Goal: Navigation & Orientation: Find specific page/section

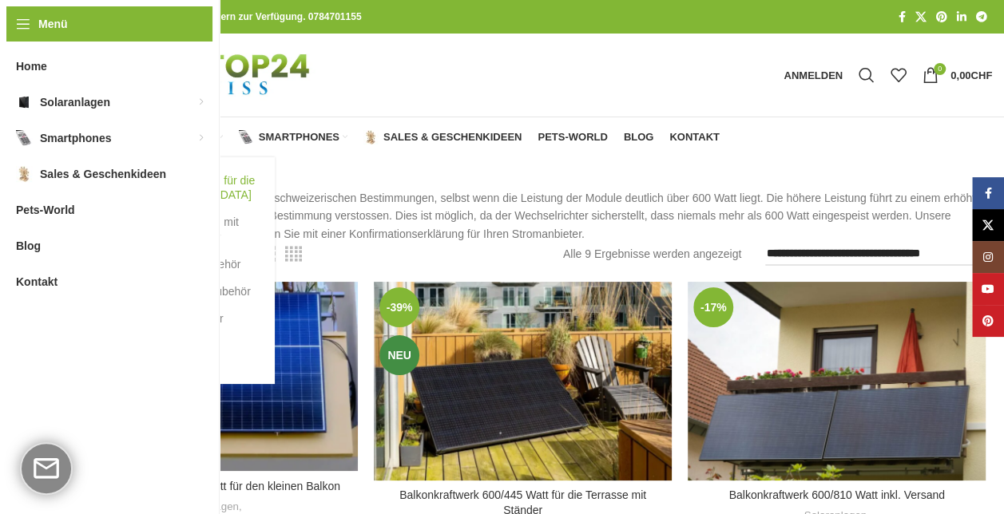
click at [200, 182] on link "Balkonkraftwerke für die [GEOGRAPHIC_DATA]" at bounding box center [187, 188] width 144 height 42
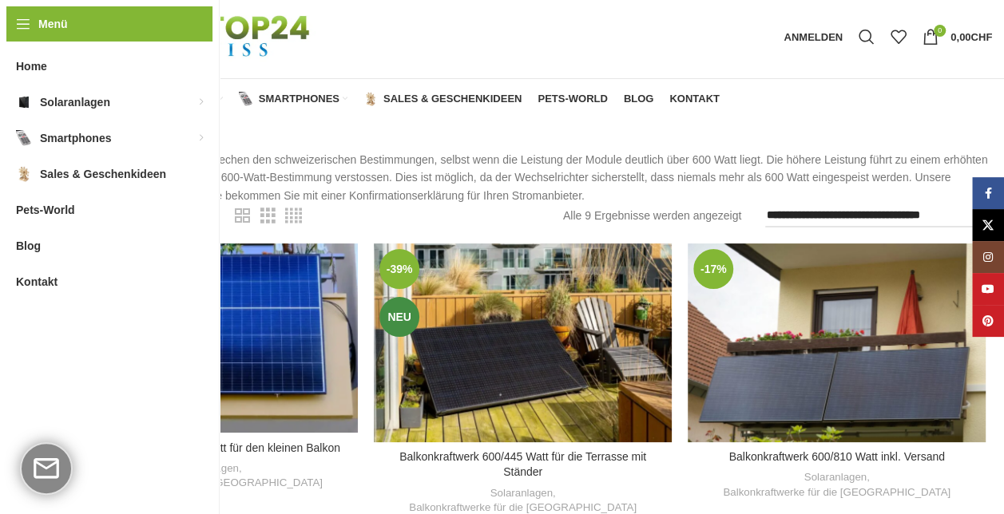
scroll to position [37, 0]
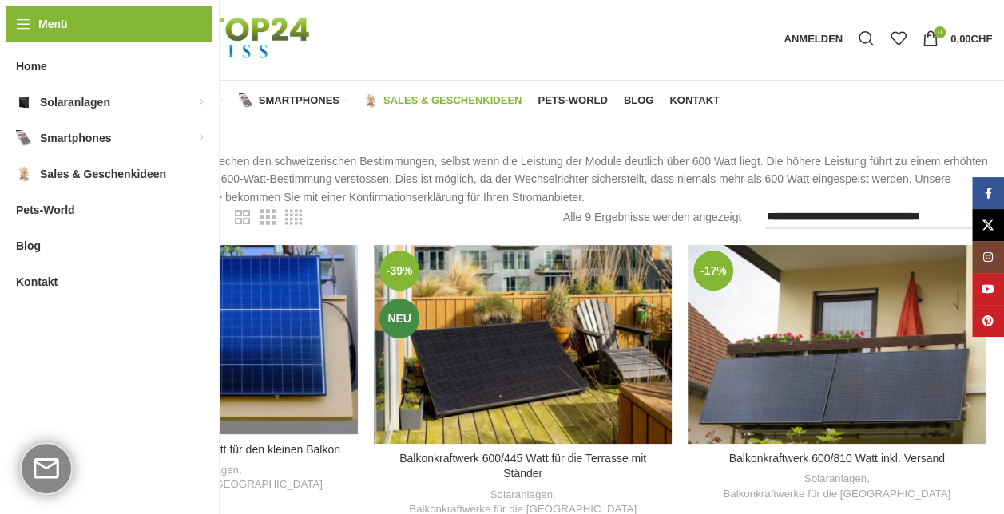
click at [468, 105] on span "Sales & Geschenkideen" at bounding box center [452, 100] width 138 height 13
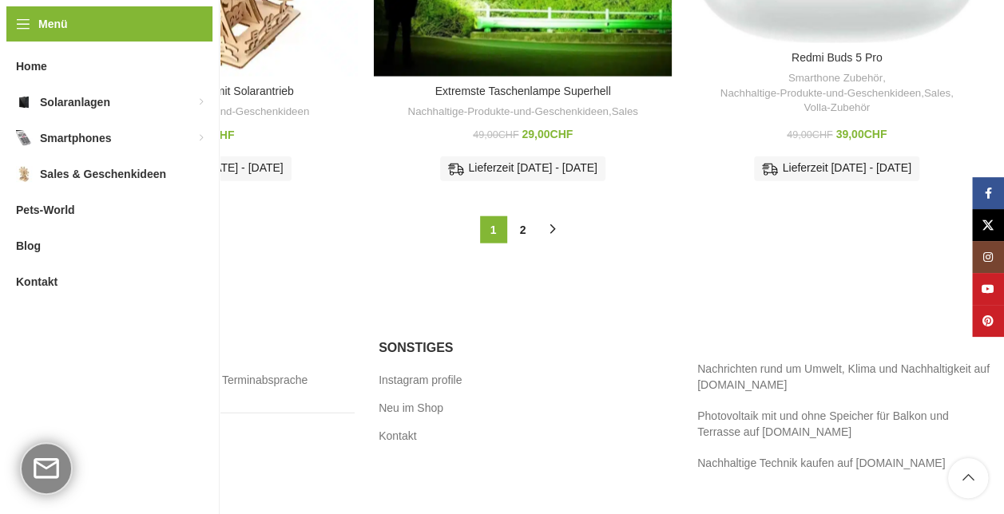
scroll to position [1936, 0]
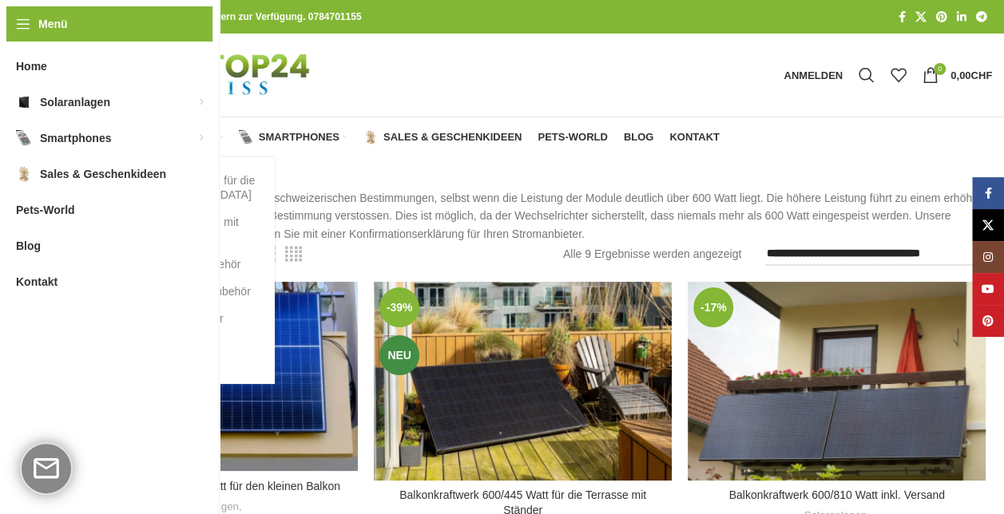
click at [172, 367] on link "Solarmodule" at bounding box center [187, 360] width 144 height 27
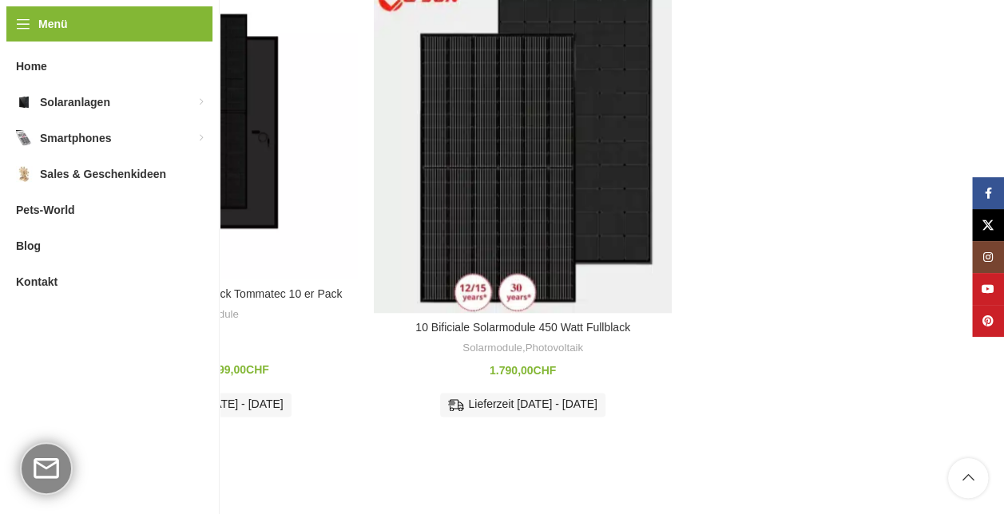
scroll to position [783, 0]
